Goal: Task Accomplishment & Management: Use online tool/utility

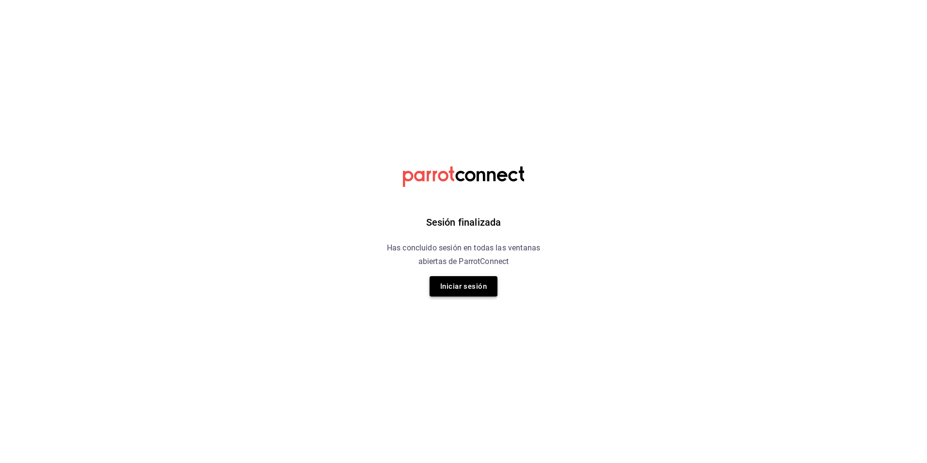
drag, startPoint x: 472, startPoint y: 273, endPoint x: 474, endPoint y: 280, distance: 7.5
click at [472, 277] on div "Sesión finalizada Has concluido sesión en todas las ventanas abiertas de Parrot…" at bounding box center [463, 231] width 245 height 463
click at [478, 283] on button "Iniciar sesión" at bounding box center [464, 286] width 68 height 20
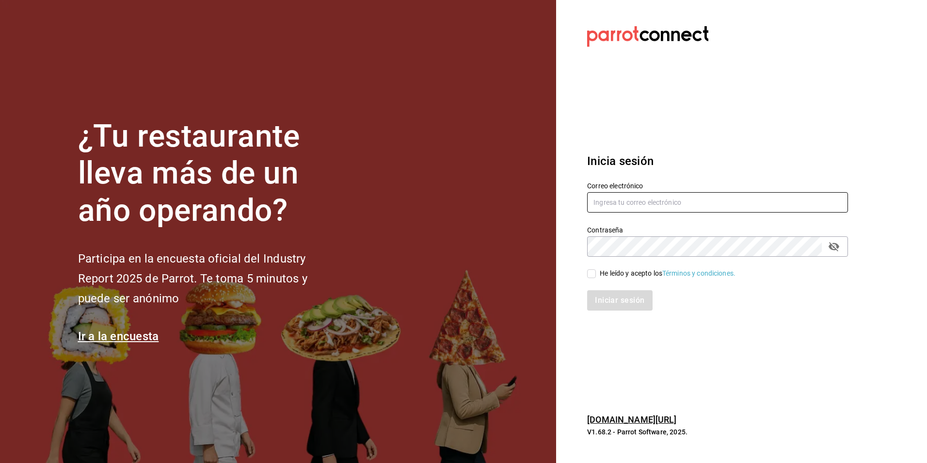
type input "[EMAIL_ADDRESS][DOMAIN_NAME]"
click at [594, 271] on input "He leído y acepto los Términos y condiciones." at bounding box center [591, 273] width 9 height 9
checkbox input "true"
click at [627, 294] on button "Iniciar sesión" at bounding box center [620, 300] width 66 height 20
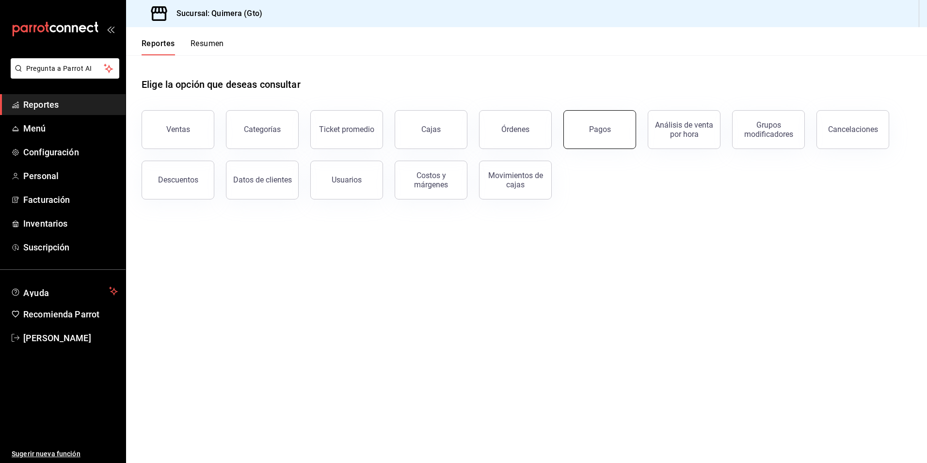
click at [625, 125] on button "Pagos" at bounding box center [599, 129] width 73 height 39
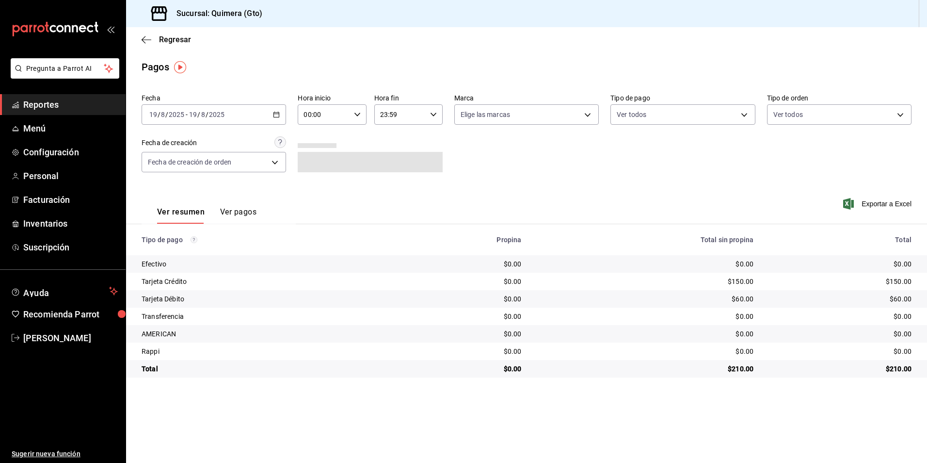
click at [276, 114] on icon "button" at bounding box center [276, 114] width 7 height 7
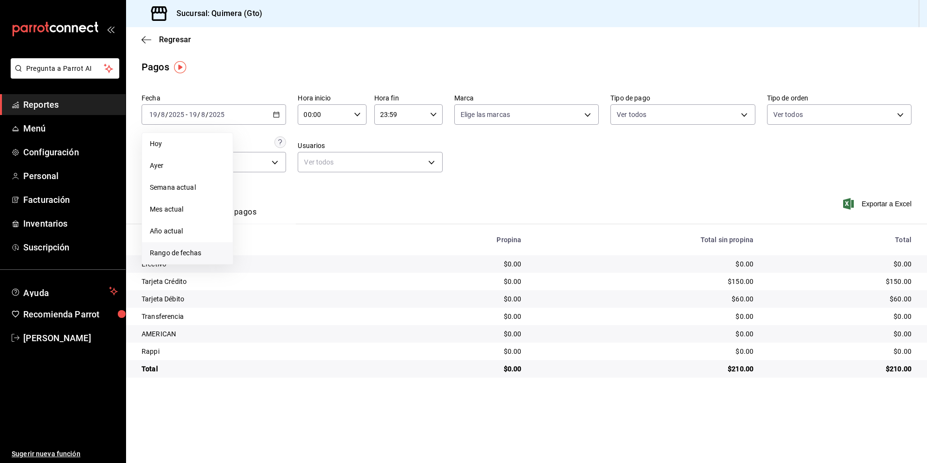
click at [174, 259] on li "Rango de fechas" at bounding box center [187, 253] width 91 height 22
click at [255, 225] on button "11" at bounding box center [253, 221] width 17 height 17
click at [309, 222] on button "14" at bounding box center [304, 221] width 17 height 17
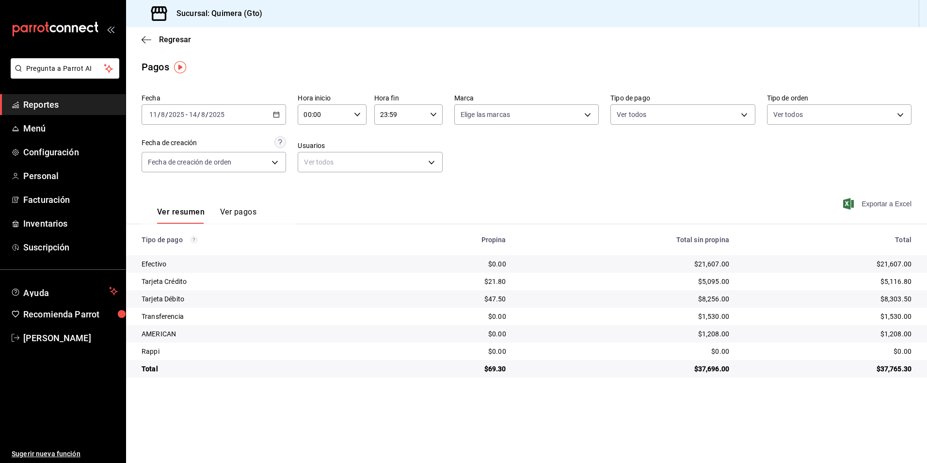
click at [903, 206] on span "Exportar a Excel" at bounding box center [878, 204] width 66 height 12
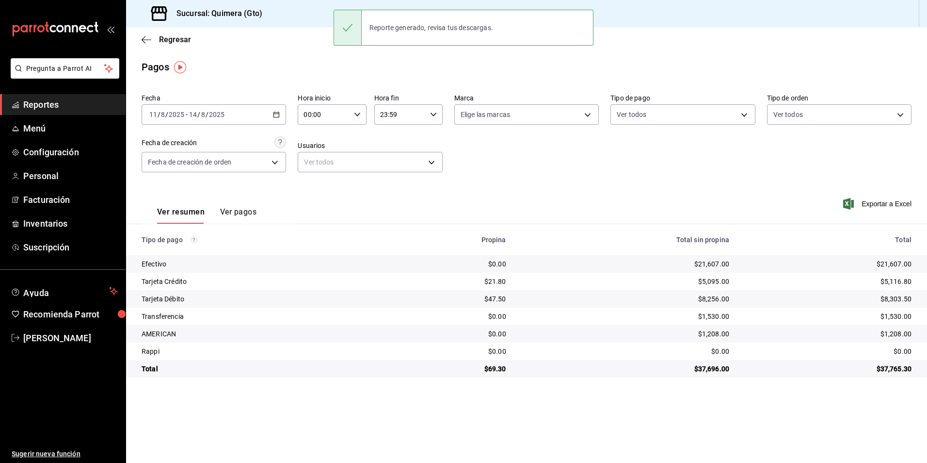
click at [65, 104] on span "Reportes" at bounding box center [70, 104] width 95 height 13
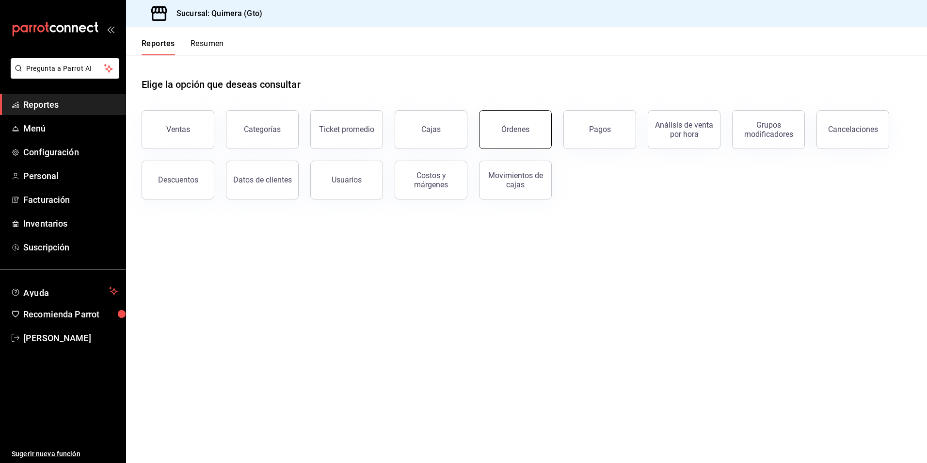
click at [501, 136] on button "Órdenes" at bounding box center [515, 129] width 73 height 39
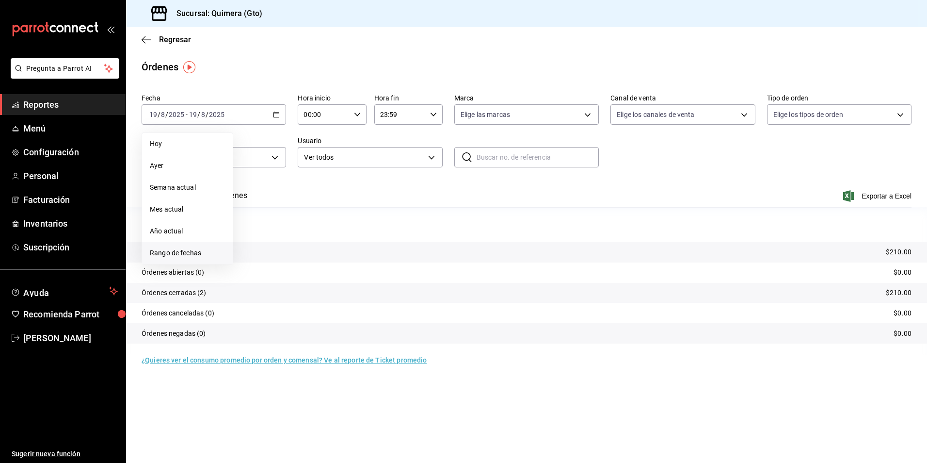
click at [213, 245] on li "Rango de fechas" at bounding box center [187, 253] width 91 height 22
click at [258, 223] on button "11" at bounding box center [253, 221] width 17 height 17
click at [310, 219] on button "14" at bounding box center [304, 221] width 17 height 17
click at [908, 200] on span "Exportar a Excel" at bounding box center [878, 196] width 66 height 12
click at [751, 423] on main "Regresar Órdenes Fecha 2025-08-11 11 / 8 / 2025 - 2025-08-14 14 / 8 / 2025 Hora…" at bounding box center [526, 244] width 801 height 435
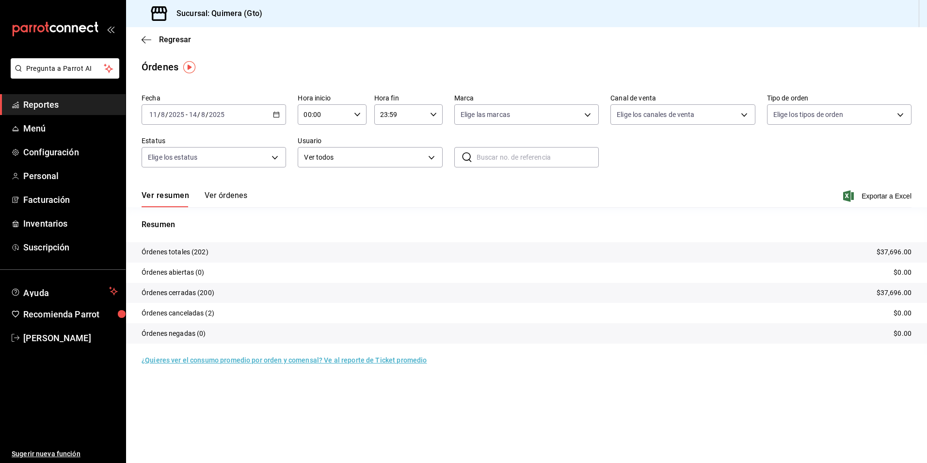
click at [52, 102] on span "Reportes" at bounding box center [70, 104] width 95 height 13
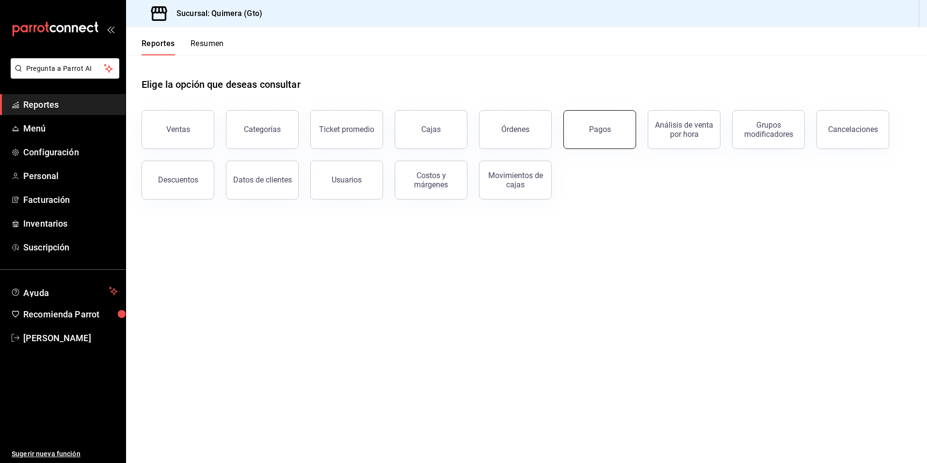
click at [610, 133] on button "Pagos" at bounding box center [599, 129] width 73 height 39
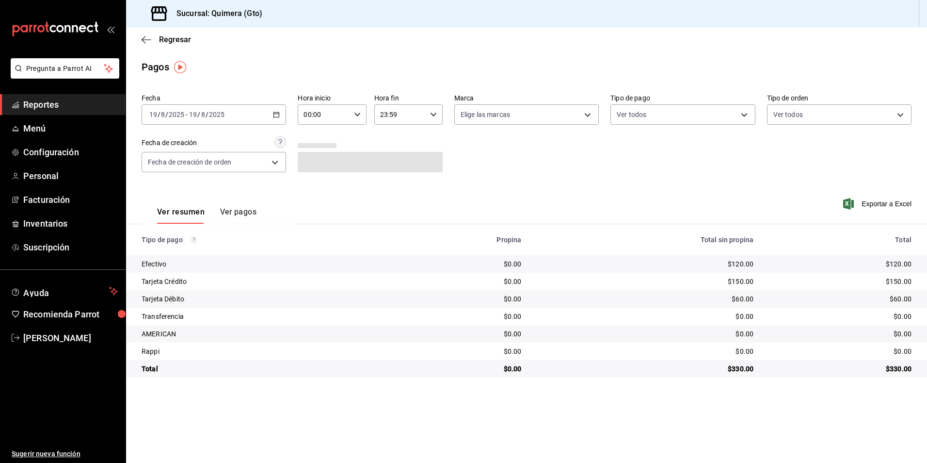
click at [272, 117] on div "2025-08-19 19 / 8 / 2025 - 2025-08-19 19 / 8 / 2025" at bounding box center [214, 114] width 144 height 20
click at [184, 258] on li "Rango de fechas" at bounding box center [187, 253] width 91 height 22
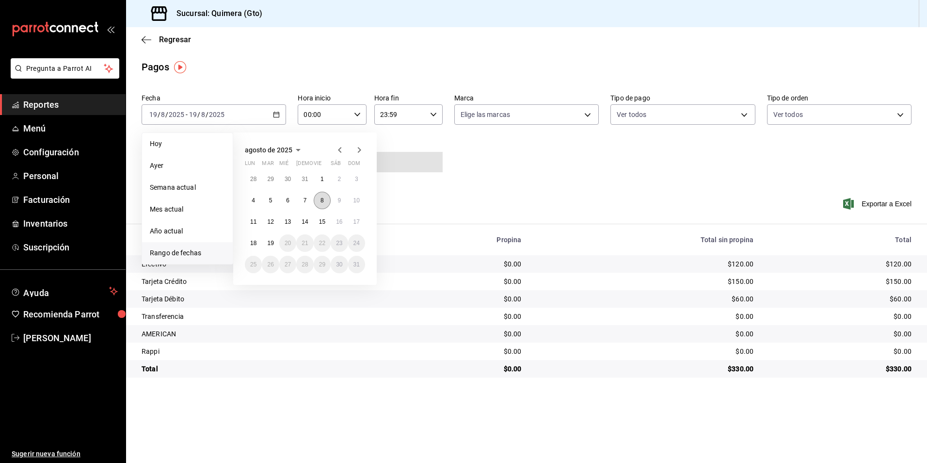
click at [328, 204] on button "8" at bounding box center [322, 200] width 17 height 17
click at [327, 224] on button "15" at bounding box center [322, 221] width 17 height 17
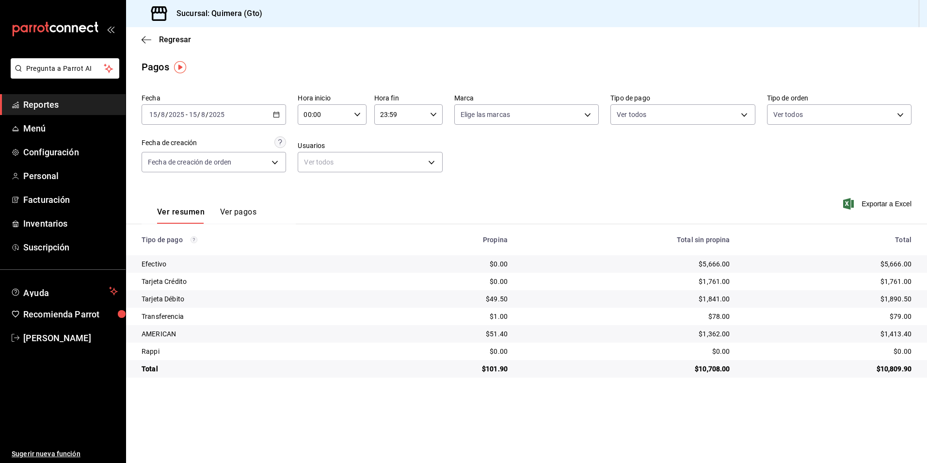
click at [278, 118] on div "2025-08-15 15 / 8 / 2025 - 2025-08-15 15 / 8 / 2025" at bounding box center [214, 114] width 144 height 20
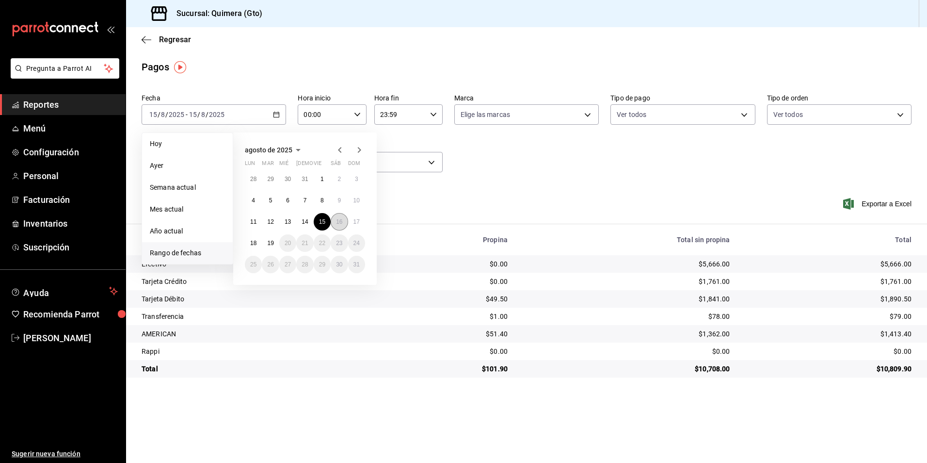
click at [343, 223] on button "16" at bounding box center [339, 221] width 17 height 17
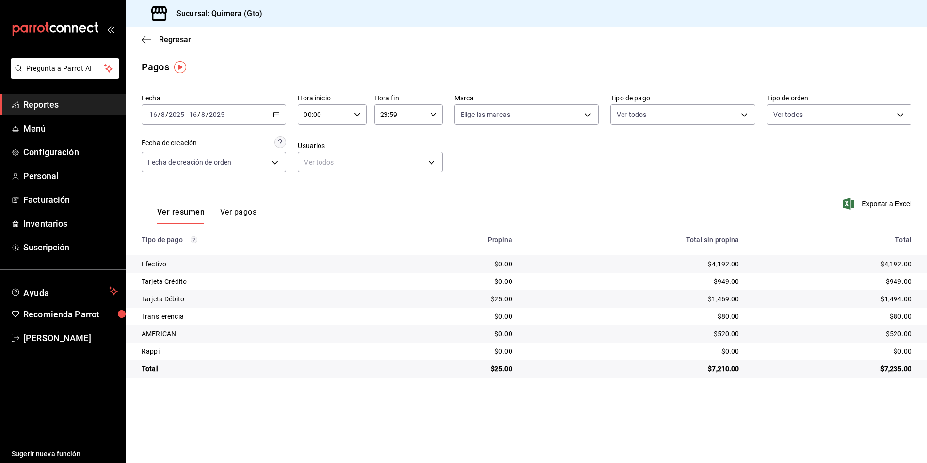
click at [280, 113] on icon "button" at bounding box center [276, 114] width 7 height 7
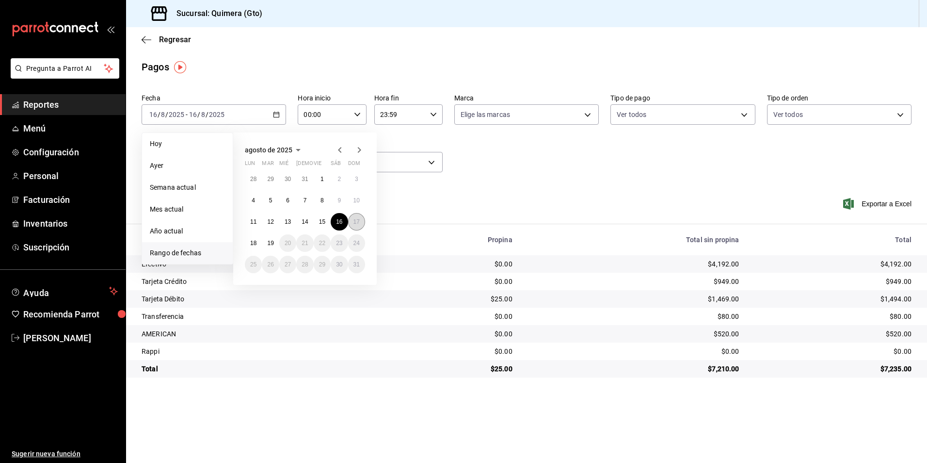
click at [360, 219] on button "17" at bounding box center [356, 221] width 17 height 17
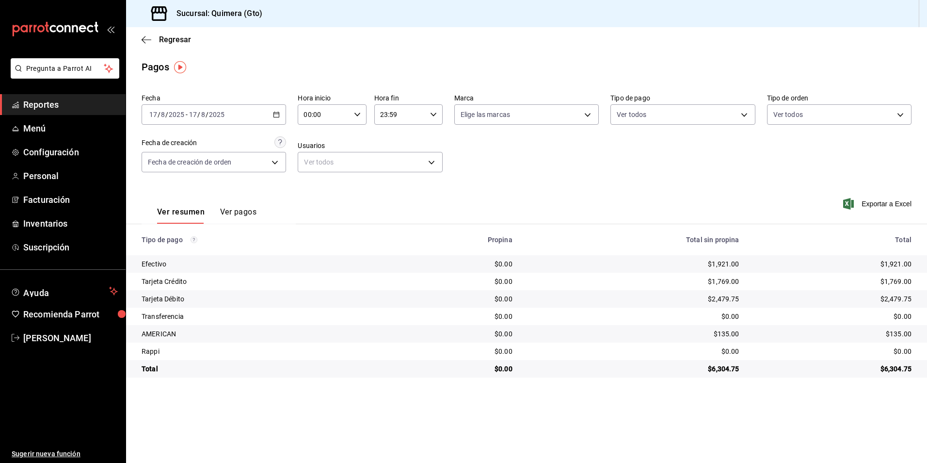
click at [274, 116] on \(Stroke\) "button" at bounding box center [276, 114] width 6 height 5
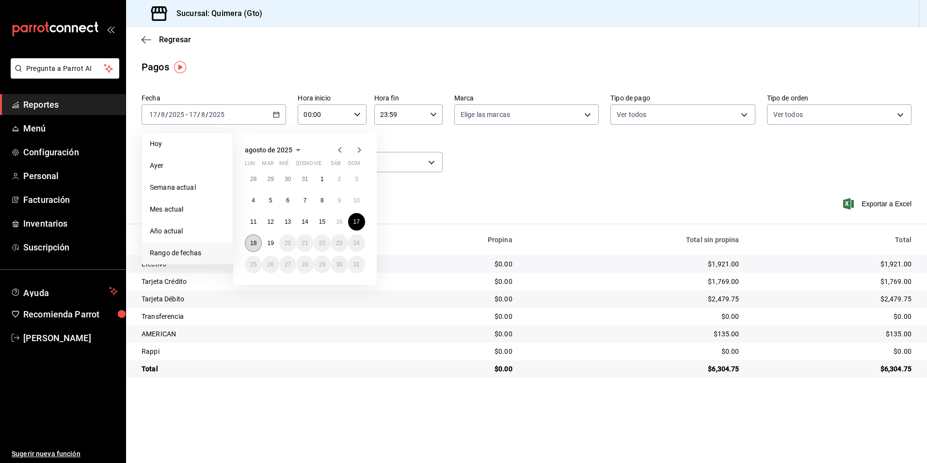
click at [254, 245] on abbr "18" at bounding box center [253, 243] width 6 height 7
